Goal: Navigation & Orientation: Find specific page/section

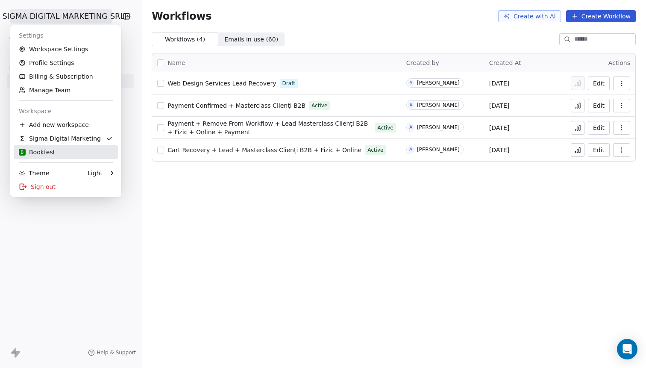
click at [46, 154] on div "B Bookfest" at bounding box center [37, 152] width 36 height 9
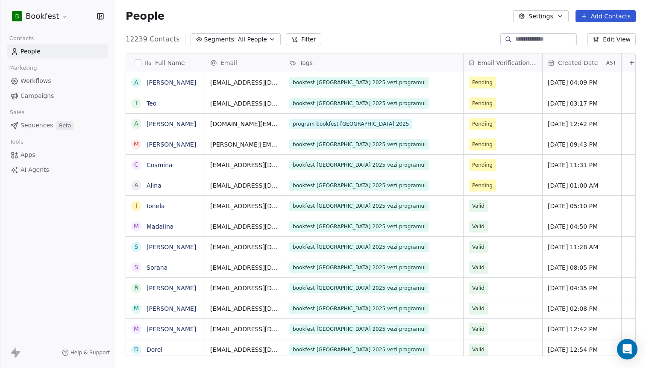
scroll to position [323, 530]
click at [52, 20] on html "B Bookfest Contacts People Marketing Workflows Campaigns Sales Sequences Beta T…" at bounding box center [323, 184] width 646 height 368
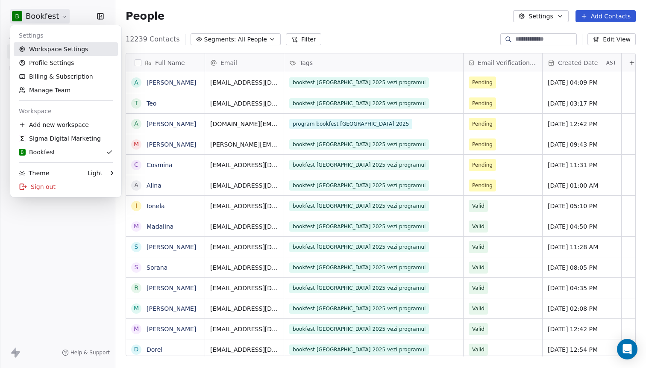
click at [53, 48] on link "Workspace Settings" at bounding box center [66, 49] width 104 height 14
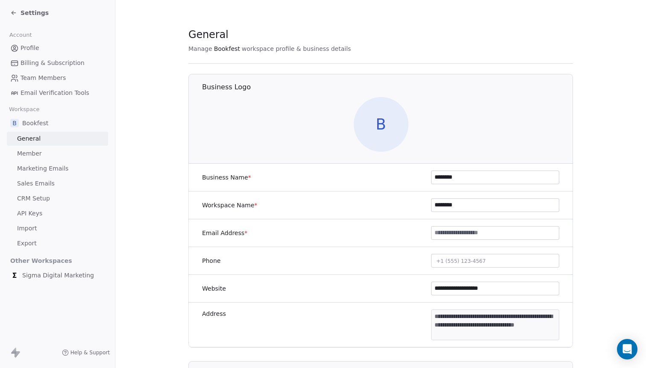
click at [47, 21] on div "Settings" at bounding box center [57, 13] width 115 height 26
click at [36, 10] on span "Settings" at bounding box center [34, 13] width 28 height 9
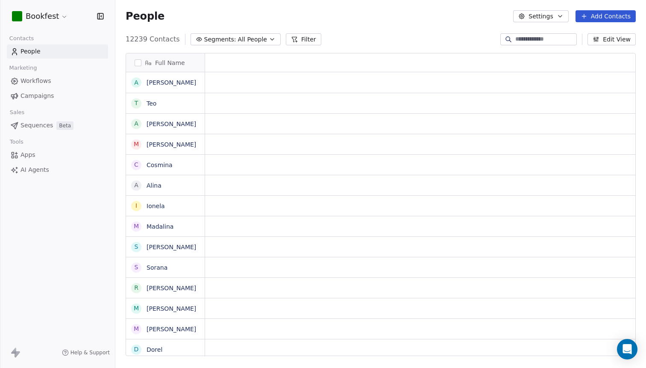
scroll to position [323, 530]
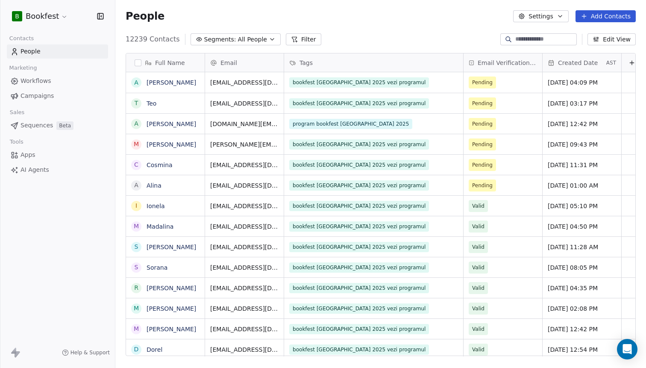
click at [53, 16] on html "B Bookfest Contacts People Marketing Workflows Campaigns Sales Sequences Beta T…" at bounding box center [323, 184] width 646 height 368
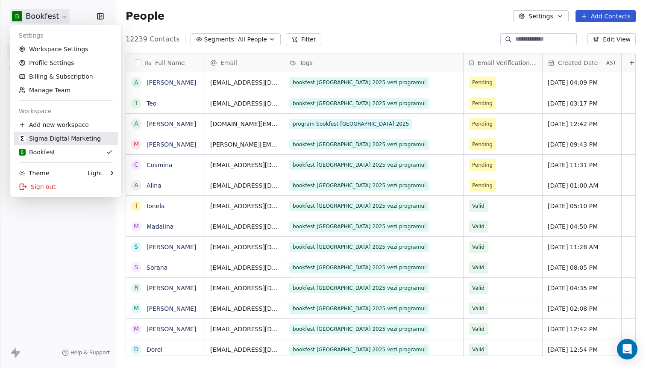
click at [58, 142] on div "Sigma Digital Marketing" at bounding box center [60, 138] width 82 height 9
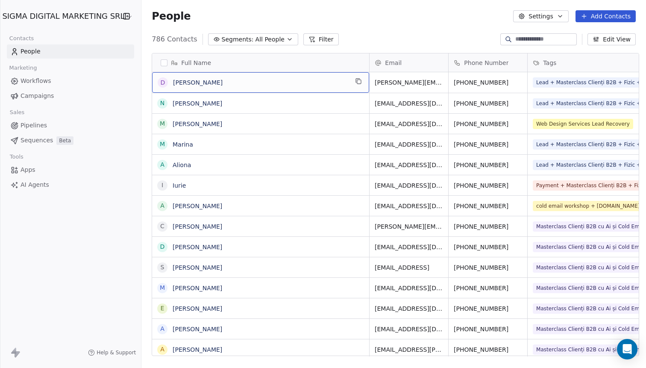
click at [178, 87] on div "D [PERSON_NAME]" at bounding box center [253, 82] width 190 height 10
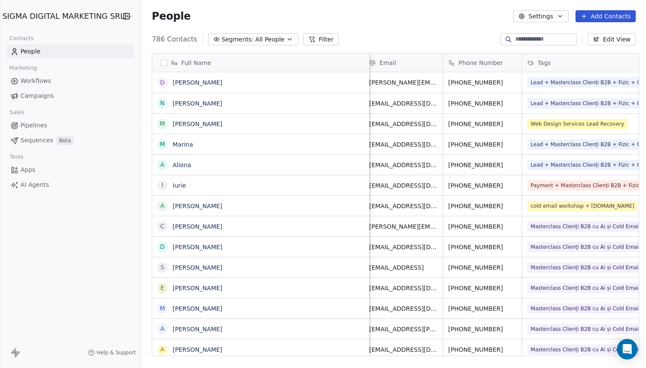
scroll to position [0, 8]
